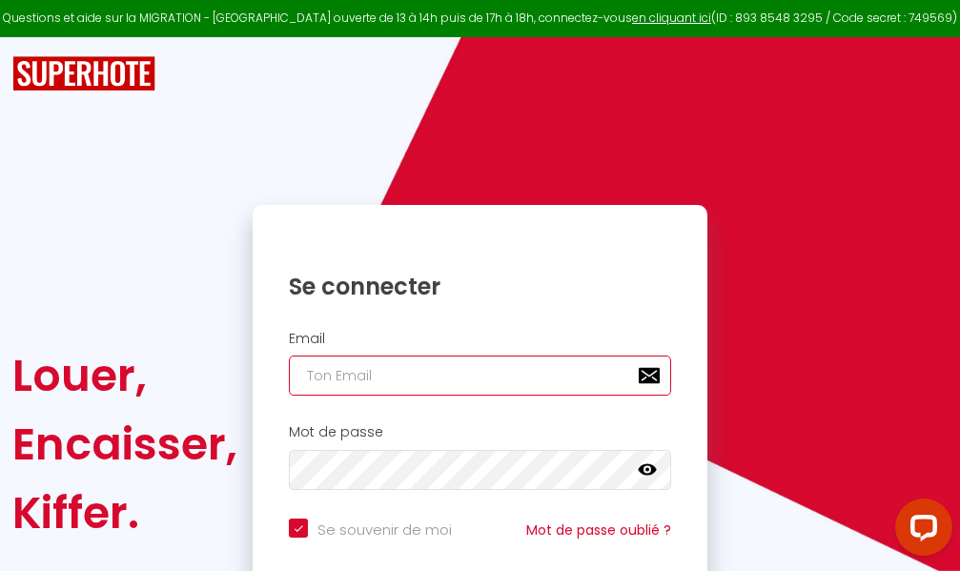
click at [468, 382] on input "email" at bounding box center [480, 376] width 382 height 40
type input "m"
checkbox input "true"
type input "ma"
checkbox input "true"
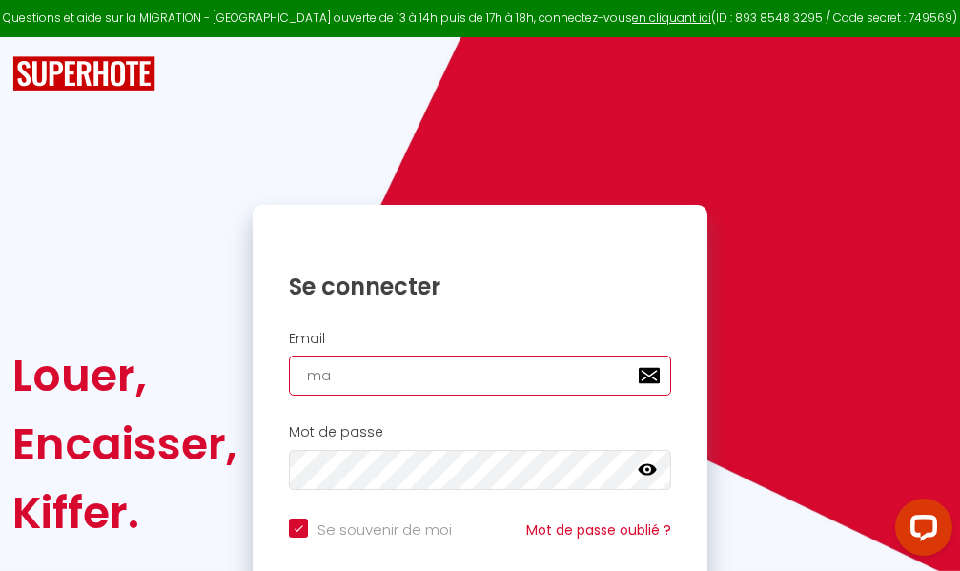
type input "mar"
checkbox input "true"
type input "marc"
checkbox input "true"
type input "marcd"
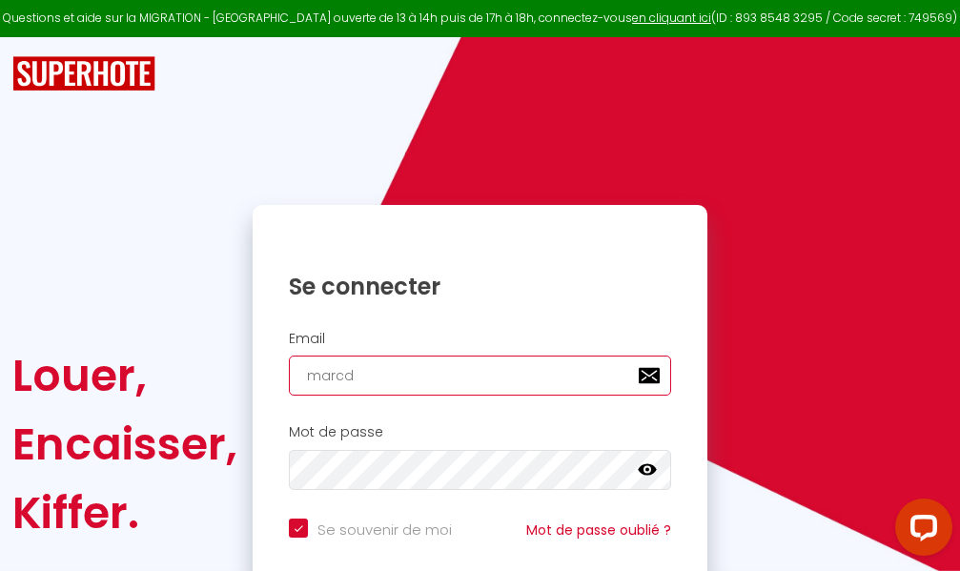
checkbox input "true"
type input "marcdp"
checkbox input "true"
type input "marcdpo"
checkbox input "true"
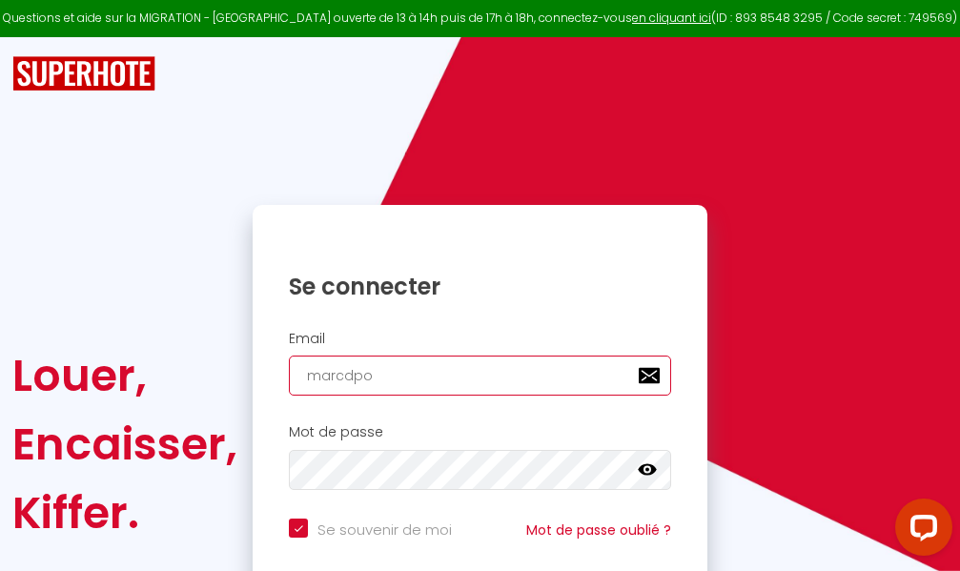
type input "marcdpoz"
checkbox input "true"
type input "marcdpoz."
checkbox input "true"
type input "marcdpoz.l"
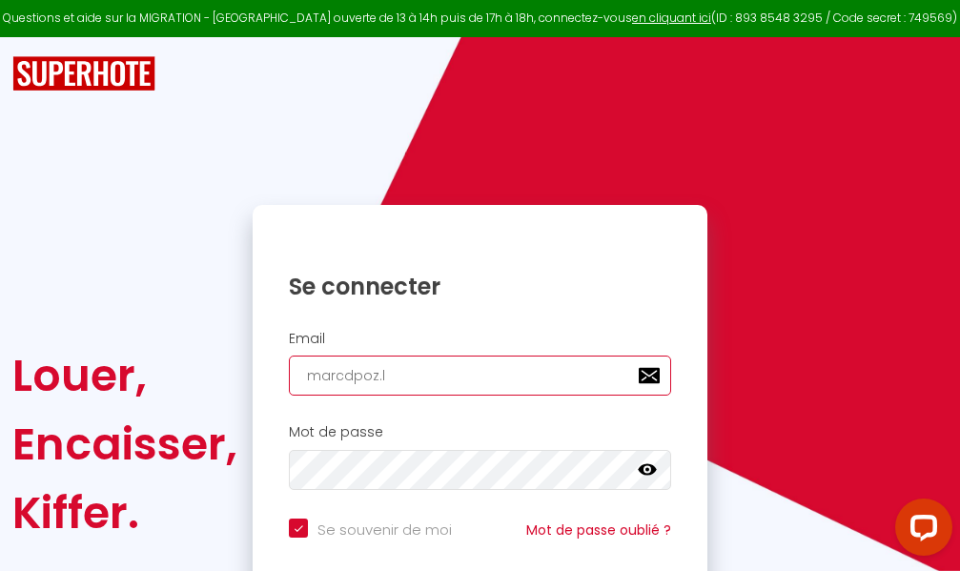
checkbox input "true"
type input "marcdpoz.lo"
checkbox input "true"
type input "marcdpoz.loc"
checkbox input "true"
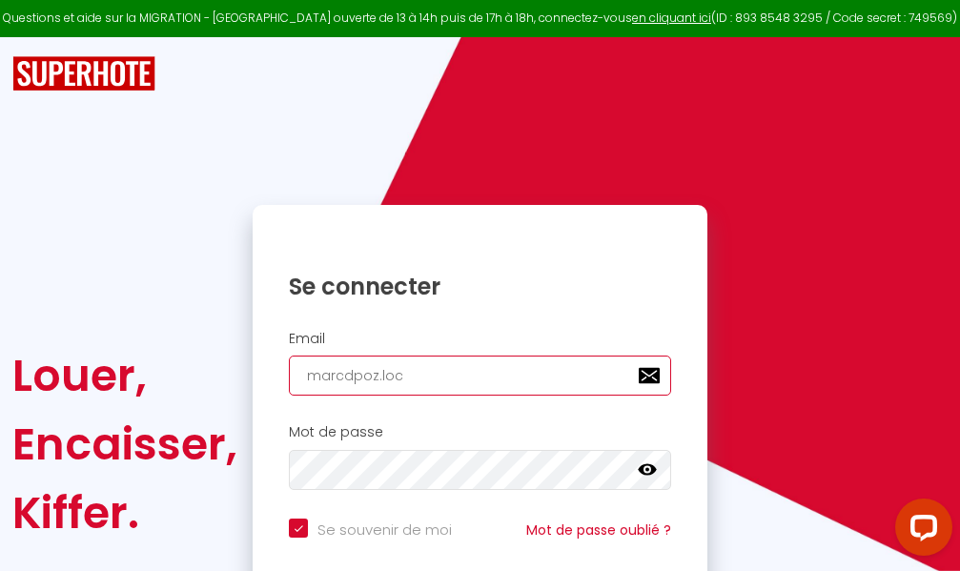
type input "marcdpoz.loca"
checkbox input "true"
type input "marcdpoz.locat"
checkbox input "true"
type input "marcdpoz.locati"
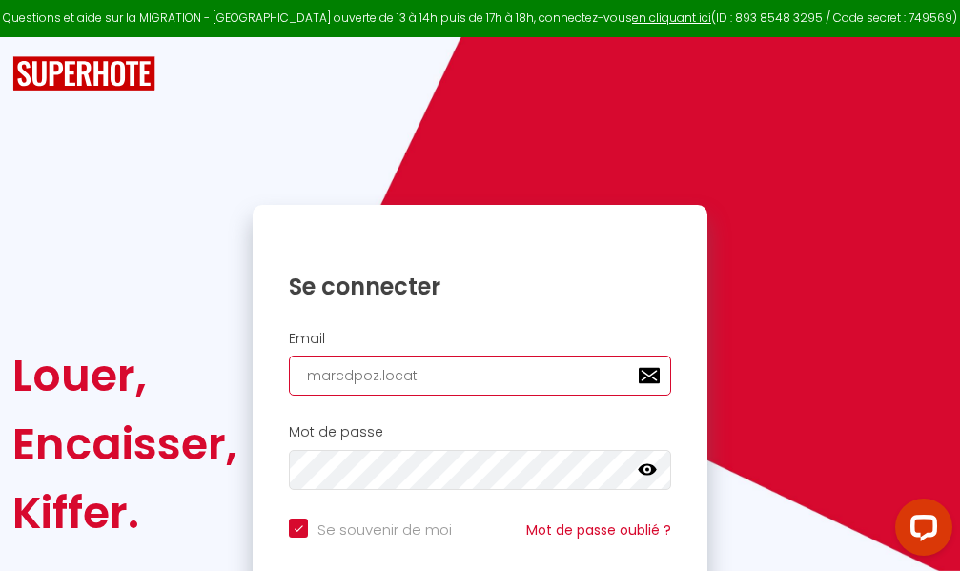
checkbox input "true"
type input "marcdpoz.locatio"
checkbox input "true"
type input "marcdpoz.location"
checkbox input "true"
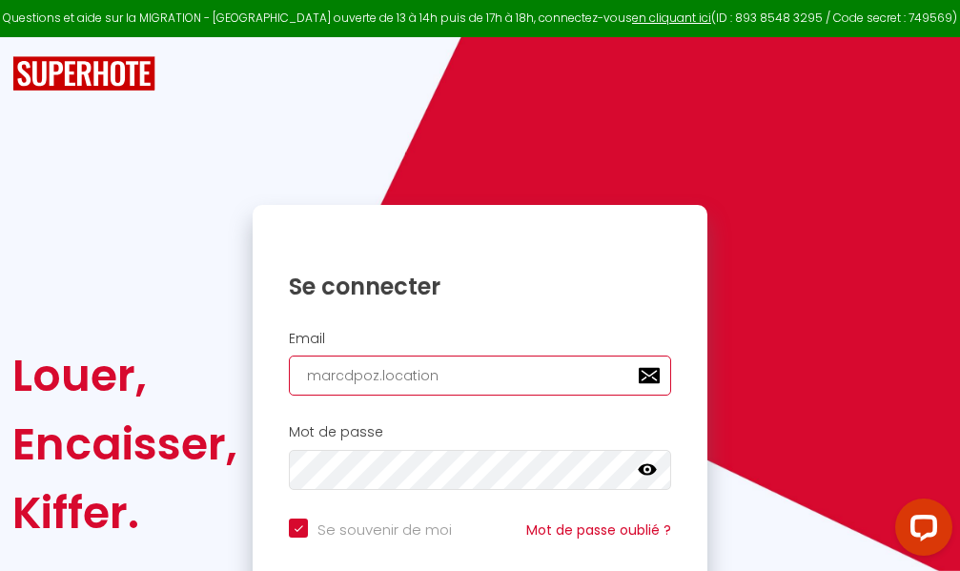
type input "marcdpoz.location@"
checkbox input "true"
type input "marcdpoz.location@g"
checkbox input "true"
type input "marcdpoz.location@gm"
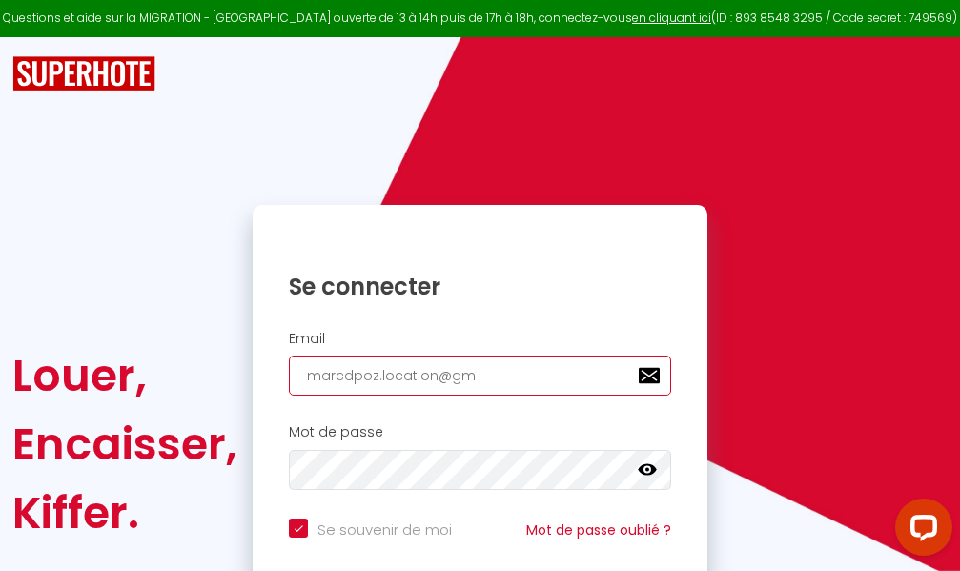
checkbox input "true"
type input "marcdpoz.location@gma"
checkbox input "true"
type input "marcdpoz.location@gmai"
checkbox input "true"
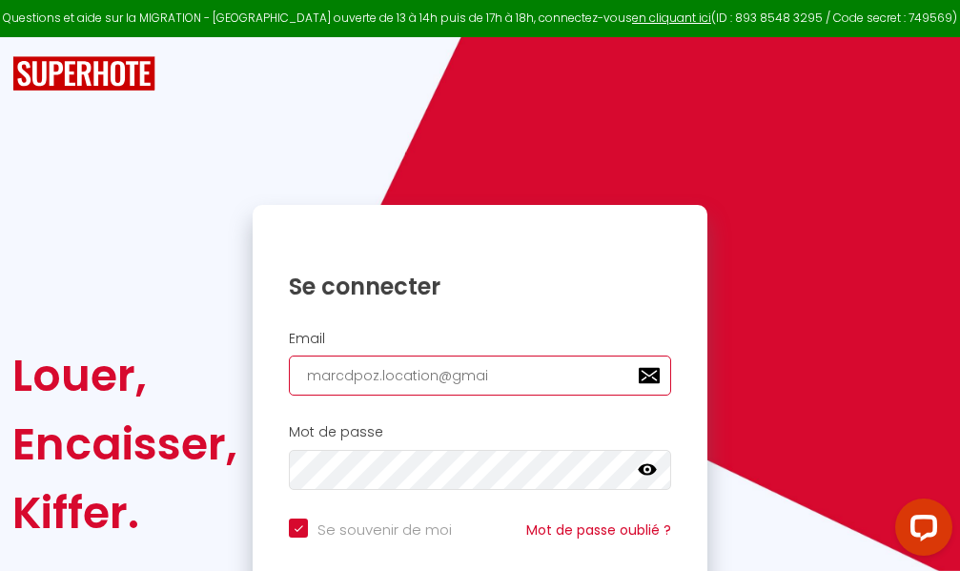
type input "[EMAIL_ADDRESS]"
checkbox input "true"
type input "[EMAIL_ADDRESS]."
checkbox input "true"
type input "marcdpoz.location@gmail.c"
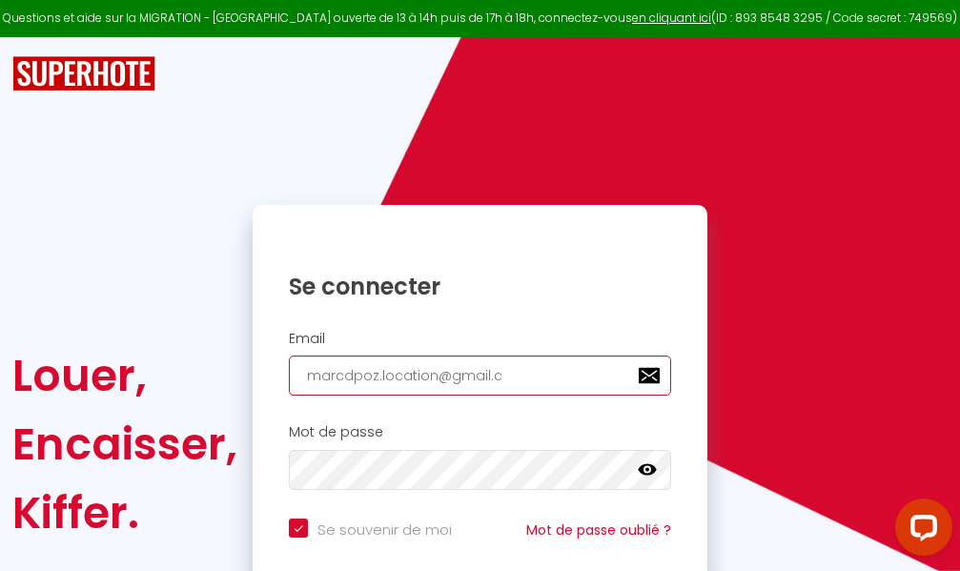
checkbox input "true"
type input "[EMAIL_ADDRESS][DOMAIN_NAME]"
checkbox input "true"
type input "[EMAIL_ADDRESS][DOMAIN_NAME]"
checkbox input "true"
